Goal: Task Accomplishment & Management: Use online tool/utility

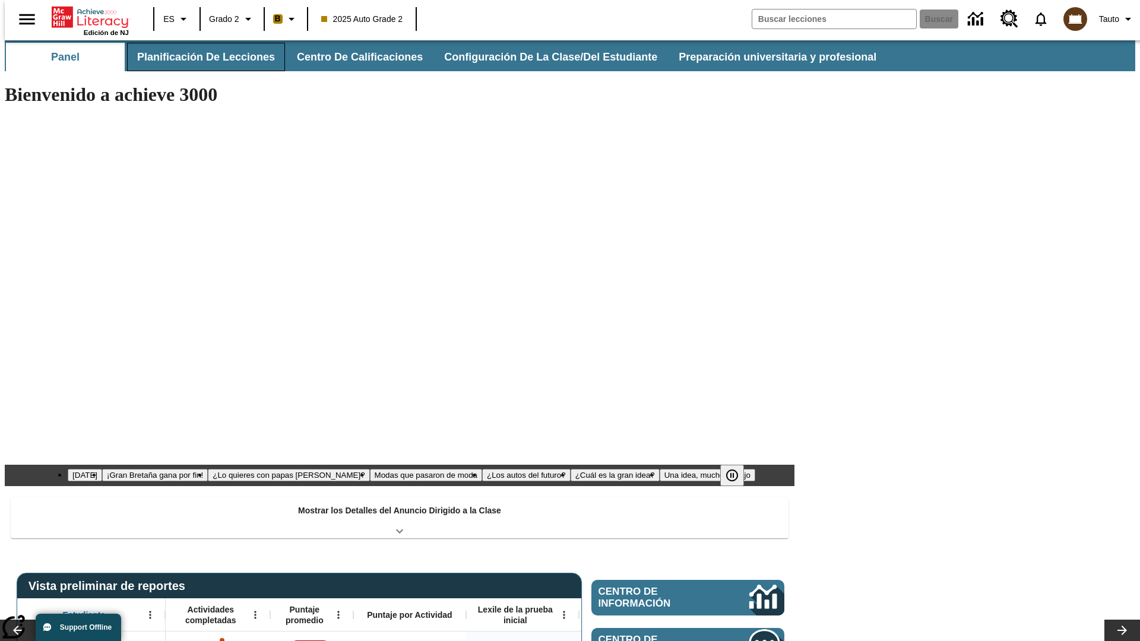
click at [199, 57] on button "Planificación de lecciones" at bounding box center [206, 57] width 158 height 28
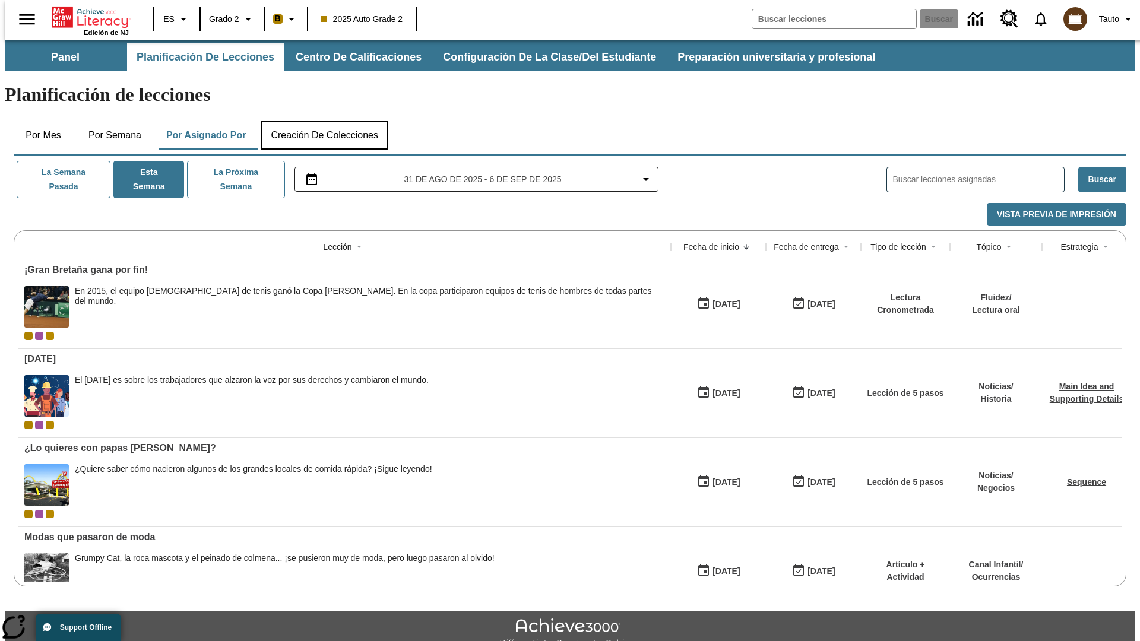
click at [324, 121] on button "Creación de colecciones" at bounding box center [324, 135] width 126 height 28
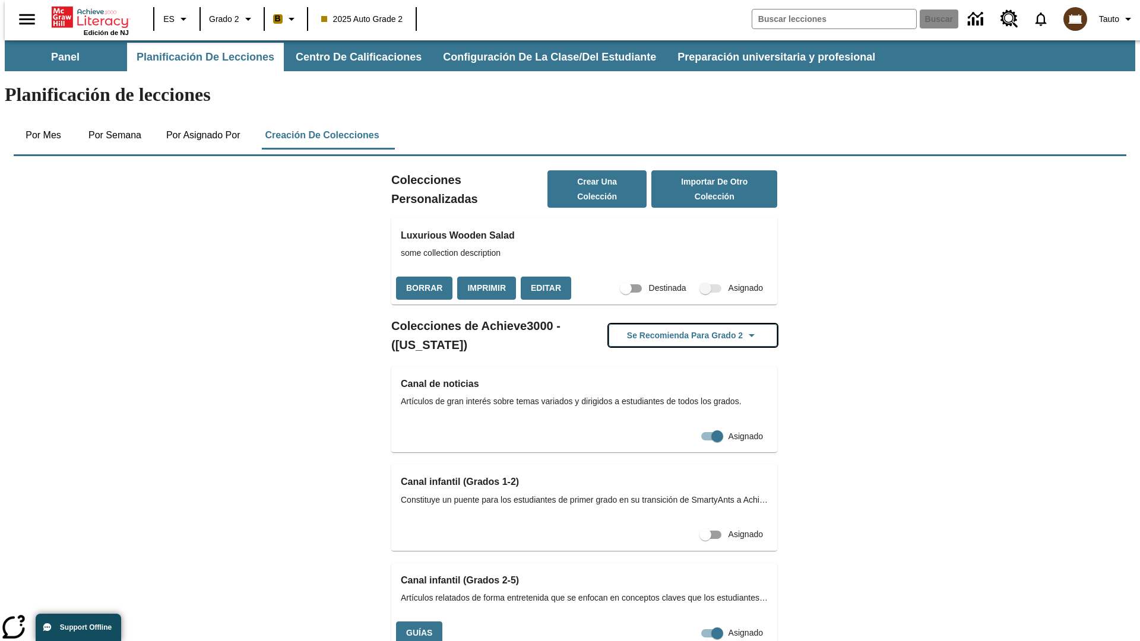
click at [674, 324] on button "Se recomienda para Grado 2" at bounding box center [693, 335] width 169 height 23
click at [683, 622] on input "Asignado" at bounding box center [717, 633] width 68 height 23
checkbox input "false"
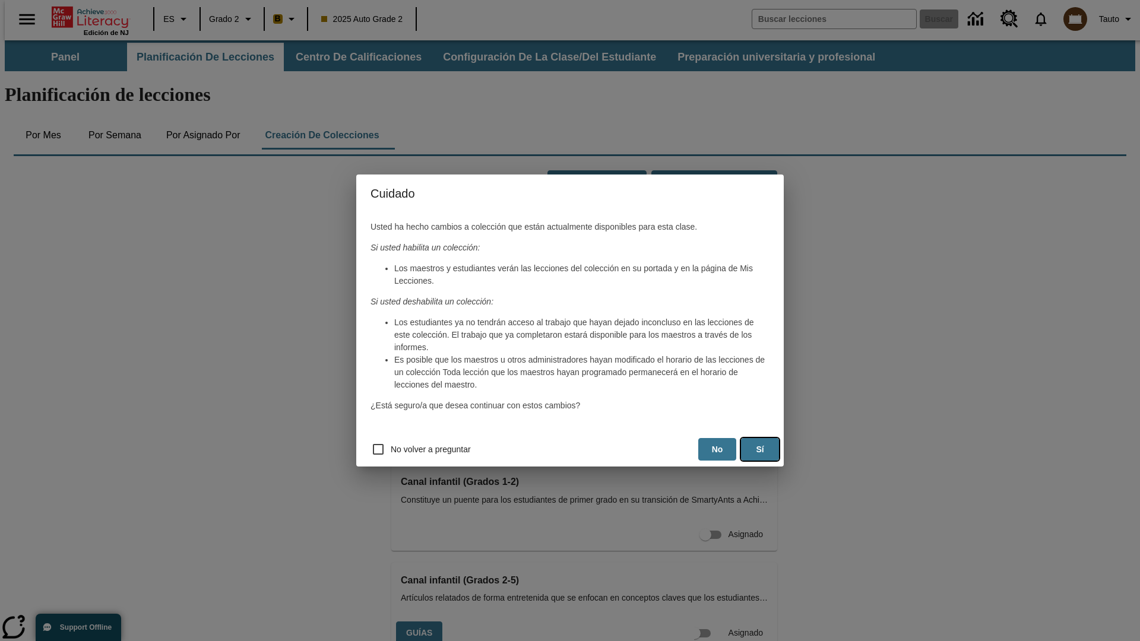
click at [760, 449] on button "Sí" at bounding box center [760, 449] width 38 height 23
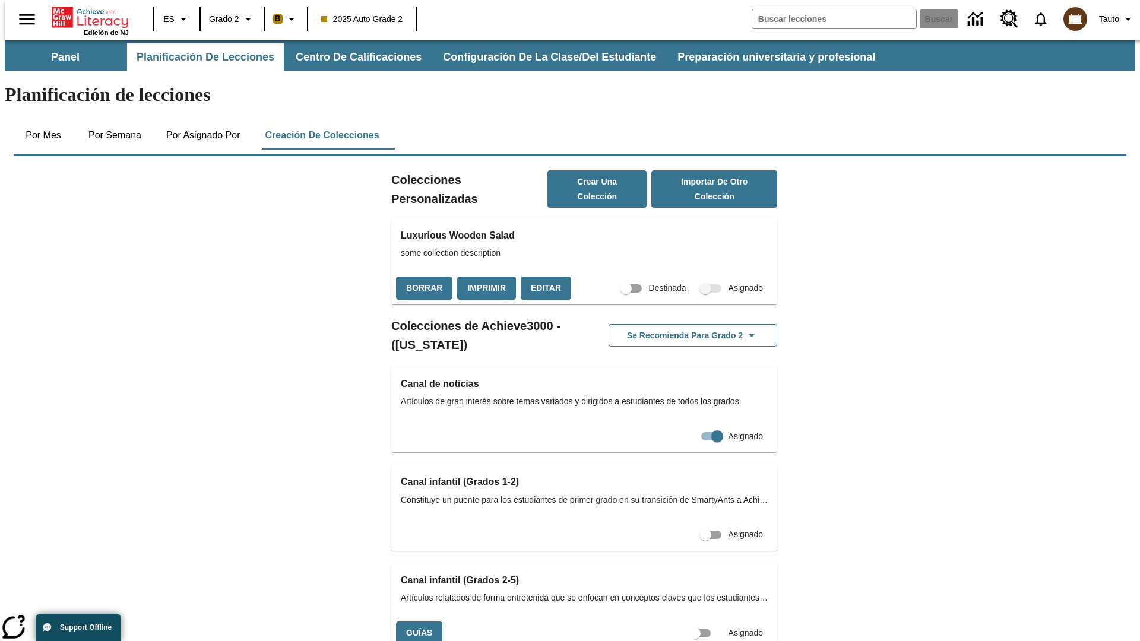
scroll to position [0, 11]
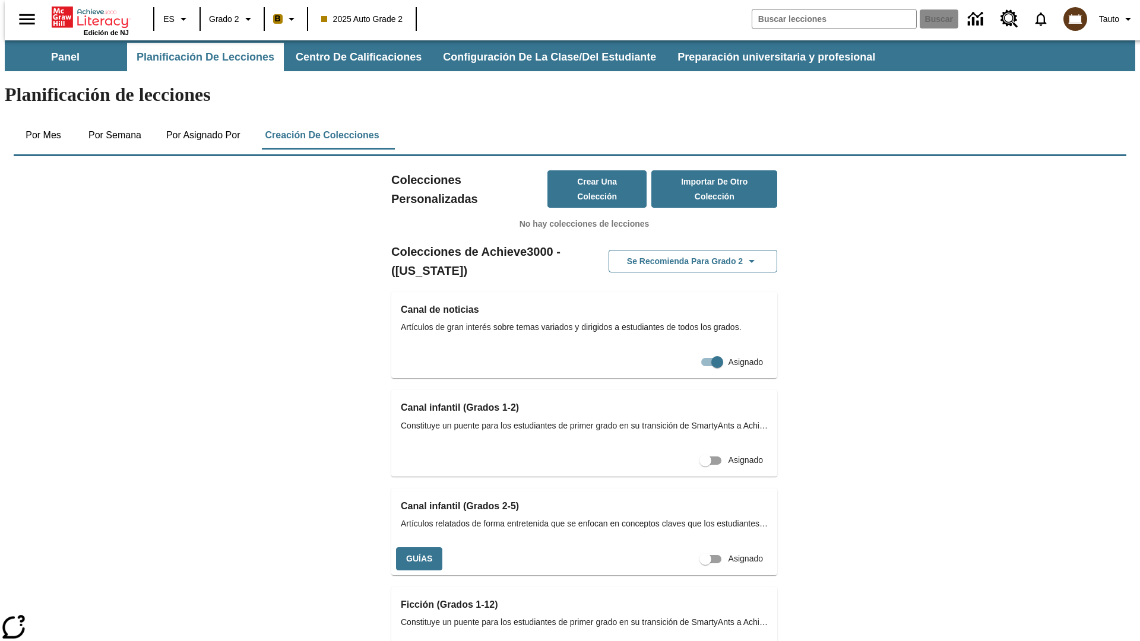
click at [684, 548] on input "Asignado" at bounding box center [706, 559] width 68 height 23
checkbox input "true"
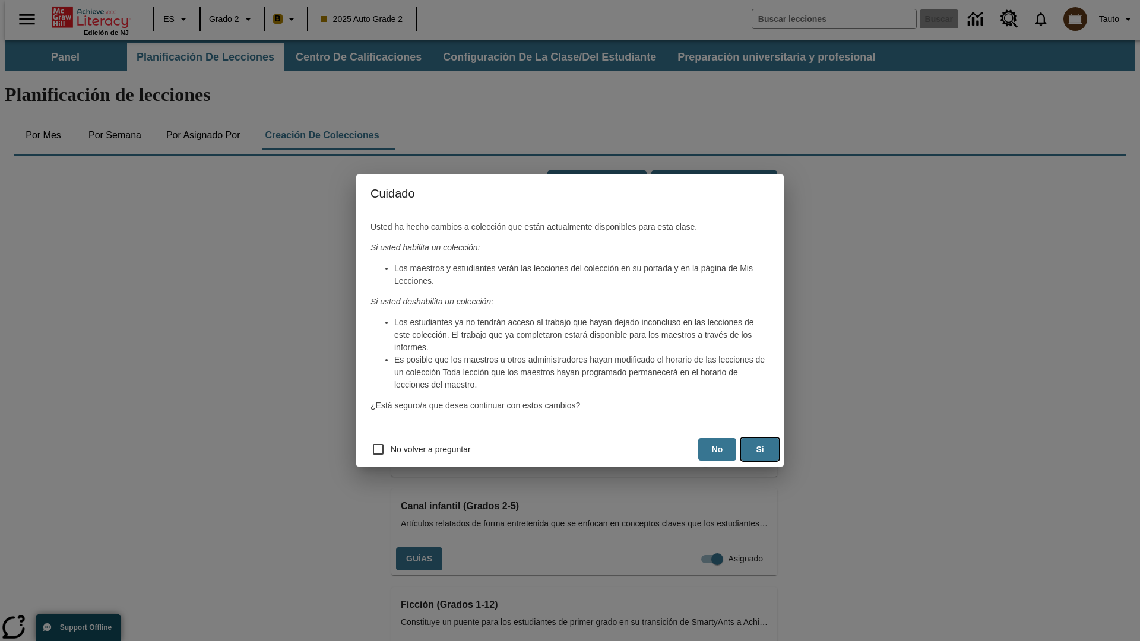
click at [760, 449] on button "Sí" at bounding box center [760, 449] width 38 height 23
